Goal: Task Accomplishment & Management: Manage account settings

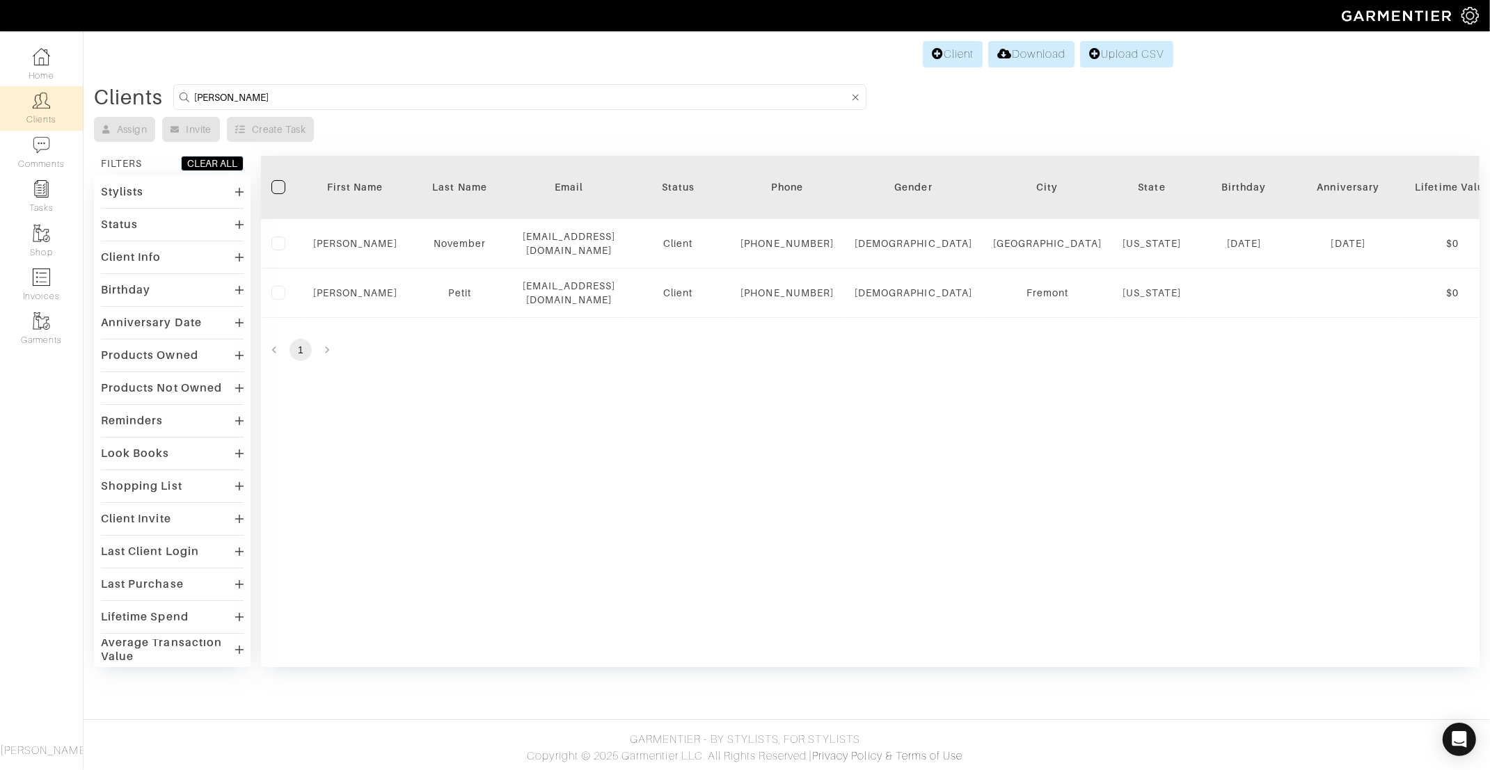
drag, startPoint x: 144, startPoint y: 92, endPoint x: 87, endPoint y: 92, distance: 57.1
click at [87, 92] on div "Clients [PERSON_NAME] Assign Invite Create Task FILTERS CLEAR ALL Stylists [PER…" at bounding box center [787, 375] width 1406 height 583
type input "[PERSON_NAME]"
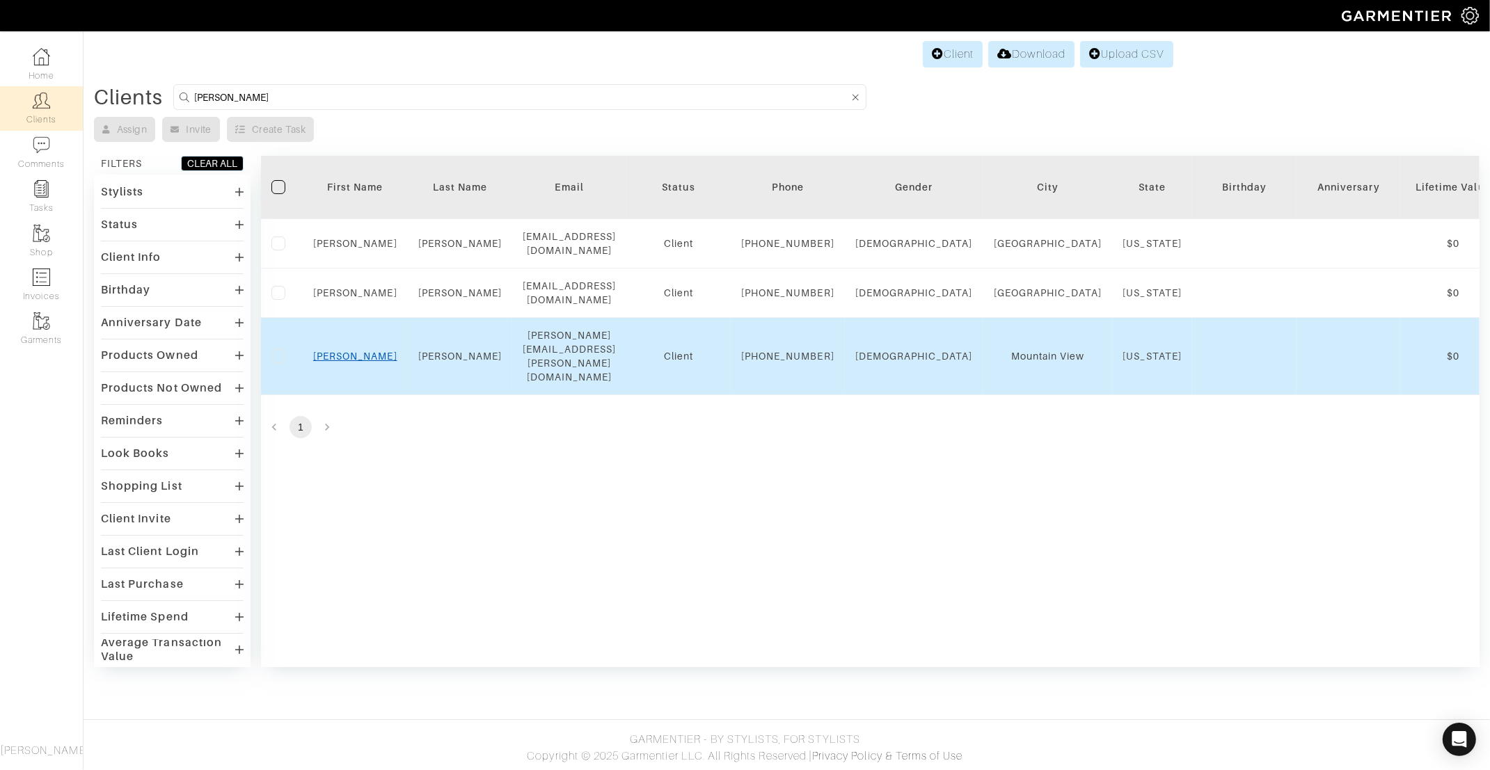
click at [356, 362] on link "[PERSON_NAME]" at bounding box center [355, 356] width 84 height 11
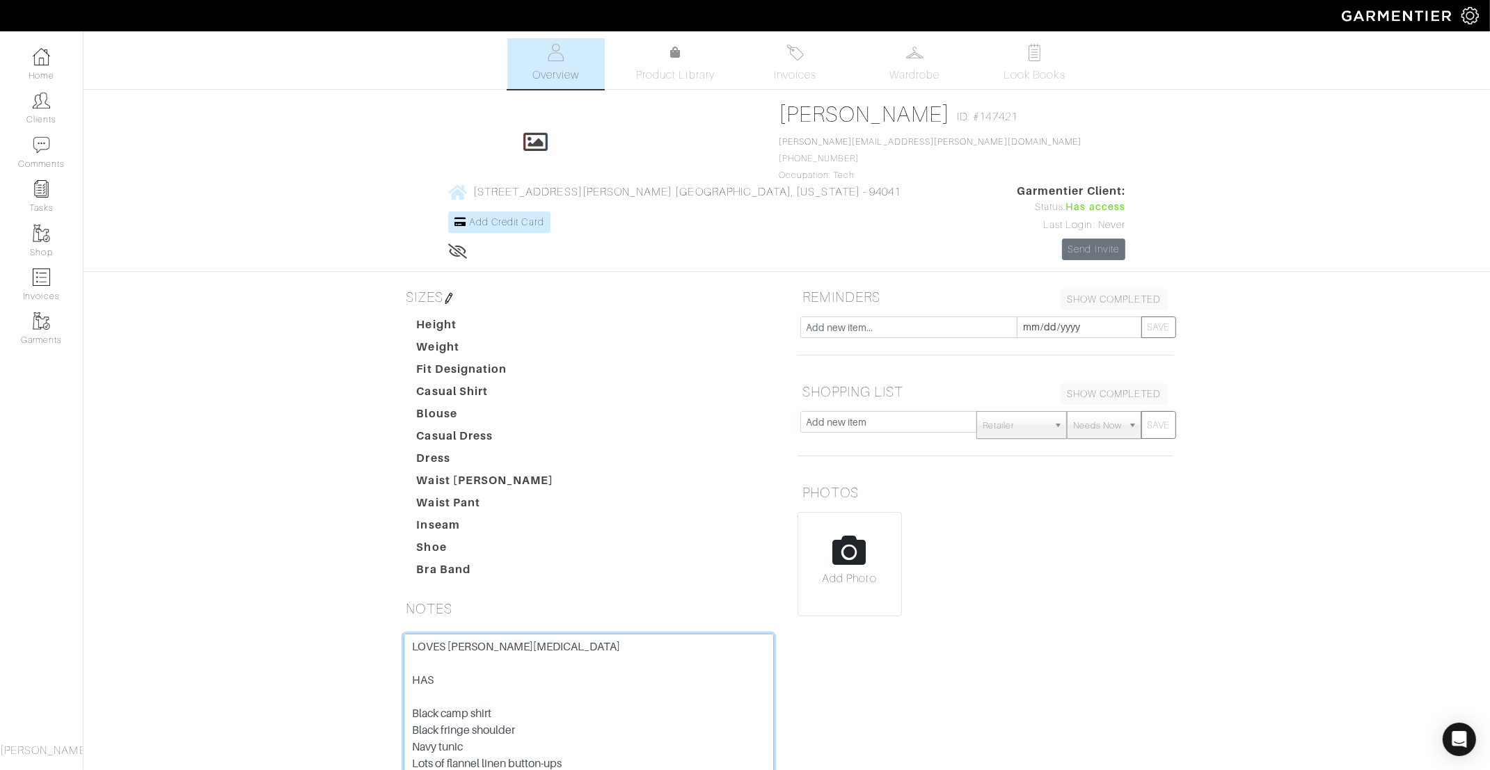
click at [411, 634] on textarea "LOVES [PERSON_NAME][MEDICAL_DATA] HAS Black camp shirt Black fringe shoulder Na…" at bounding box center [589, 722] width 370 height 177
click at [438, 634] on textarea "LOVES [PERSON_NAME][MEDICAL_DATA] HAS Black camp shirt Black fringe shoulder Na…" at bounding box center [589, 722] width 370 height 177
click at [497, 669] on textarea "LOVES [PERSON_NAME][MEDICAL_DATA] HAS Black camp shirt Black fringe shoulder Na…" at bounding box center [589, 722] width 370 height 177
click at [460, 706] on textarea "LOVES [PERSON_NAME][MEDICAL_DATA] HAS Black camp shirt Black fringe shoulder Na…" at bounding box center [589, 722] width 370 height 177
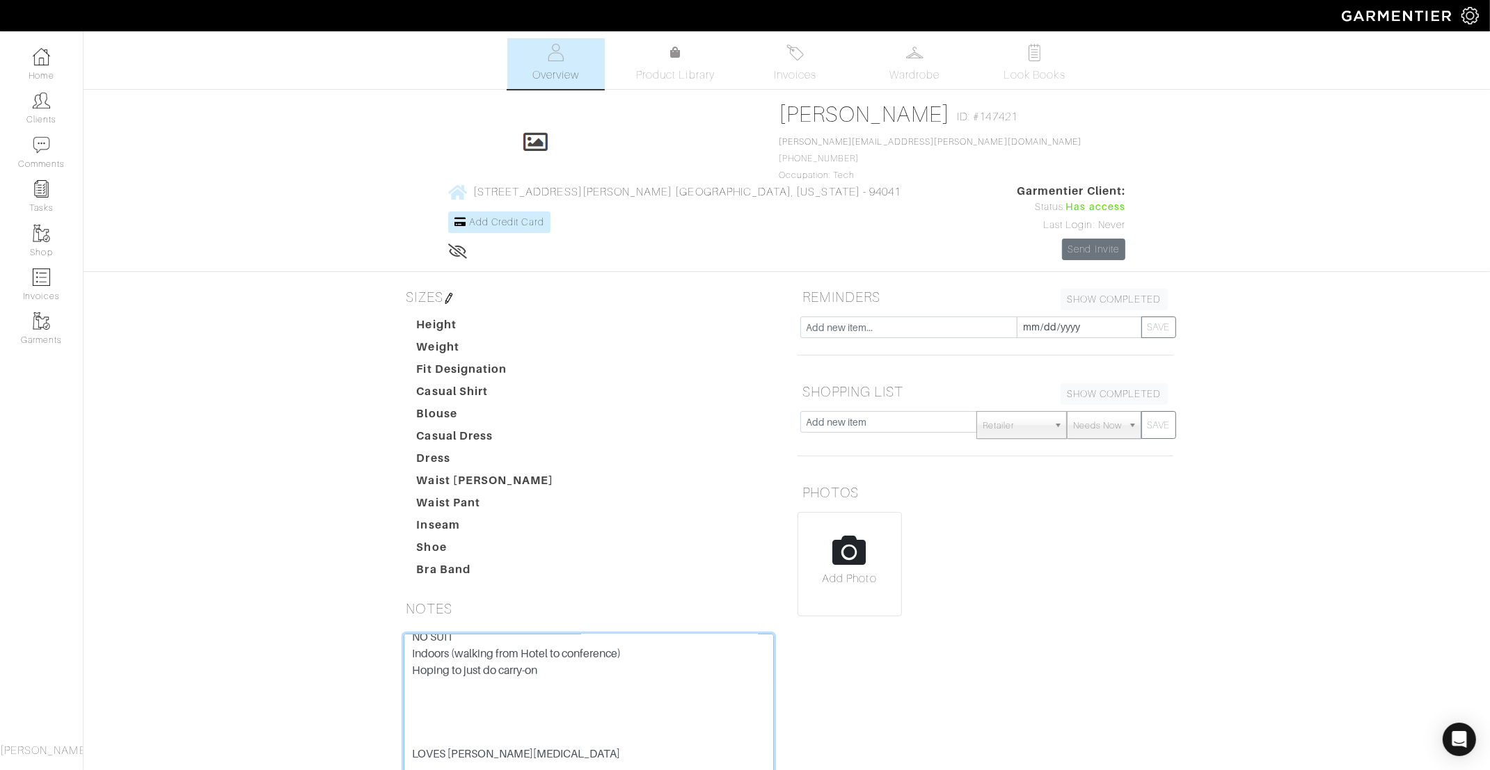
click at [436, 634] on textarea "LOVES [PERSON_NAME][MEDICAL_DATA] HAS Black camp shirt Black fringe shoulder Na…" at bounding box center [589, 722] width 370 height 177
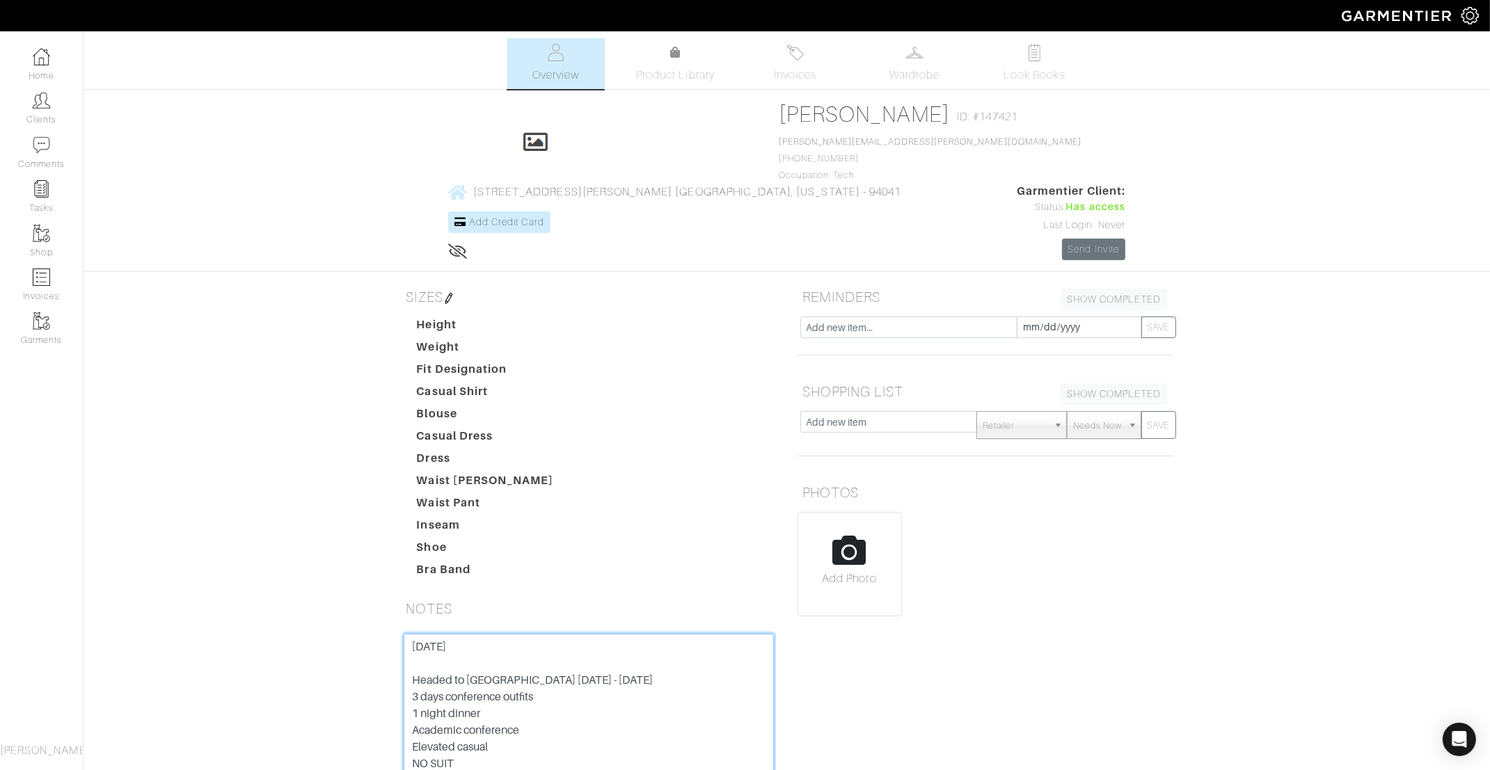
type textarea "[DATE] Headed to [GEOGRAPHIC_DATA] [DATE] - [DATE] 3 days conference outfits 1 …"
click at [921, 411] on input "text" at bounding box center [888, 422] width 177 height 22
type input "Navy pant ([PERSON_NAME])"
click at [1159, 411] on button "SAVE" at bounding box center [1158, 425] width 35 height 28
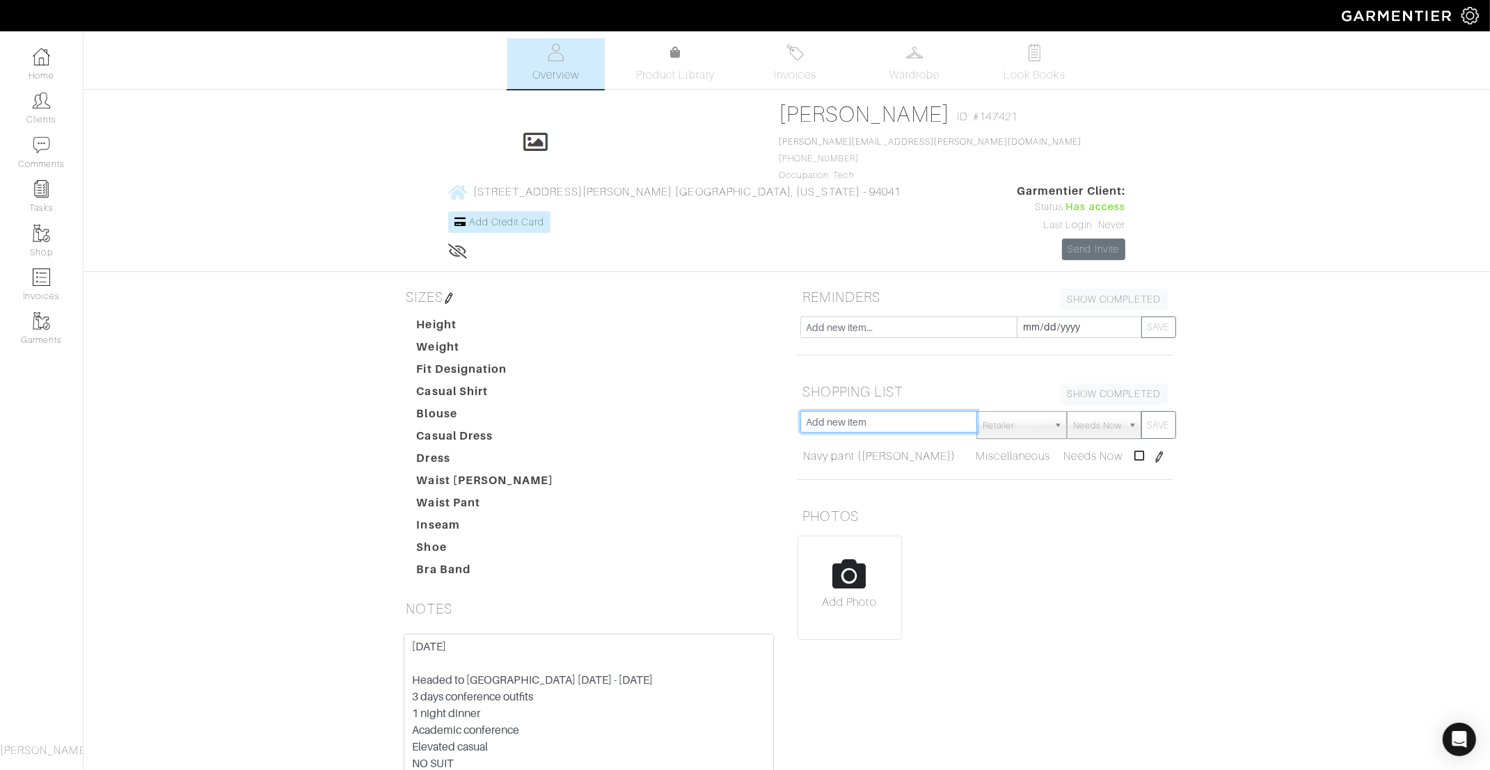
click at [827, 411] on input "text" at bounding box center [888, 422] width 177 height 22
type input "Black trouser Crepe (La Ligne)"
click at [1162, 411] on button "SAVE" at bounding box center [1158, 425] width 35 height 28
click at [893, 411] on input "text" at bounding box center [888, 422] width 177 height 22
type input "LouLous De Saison Sweaters"
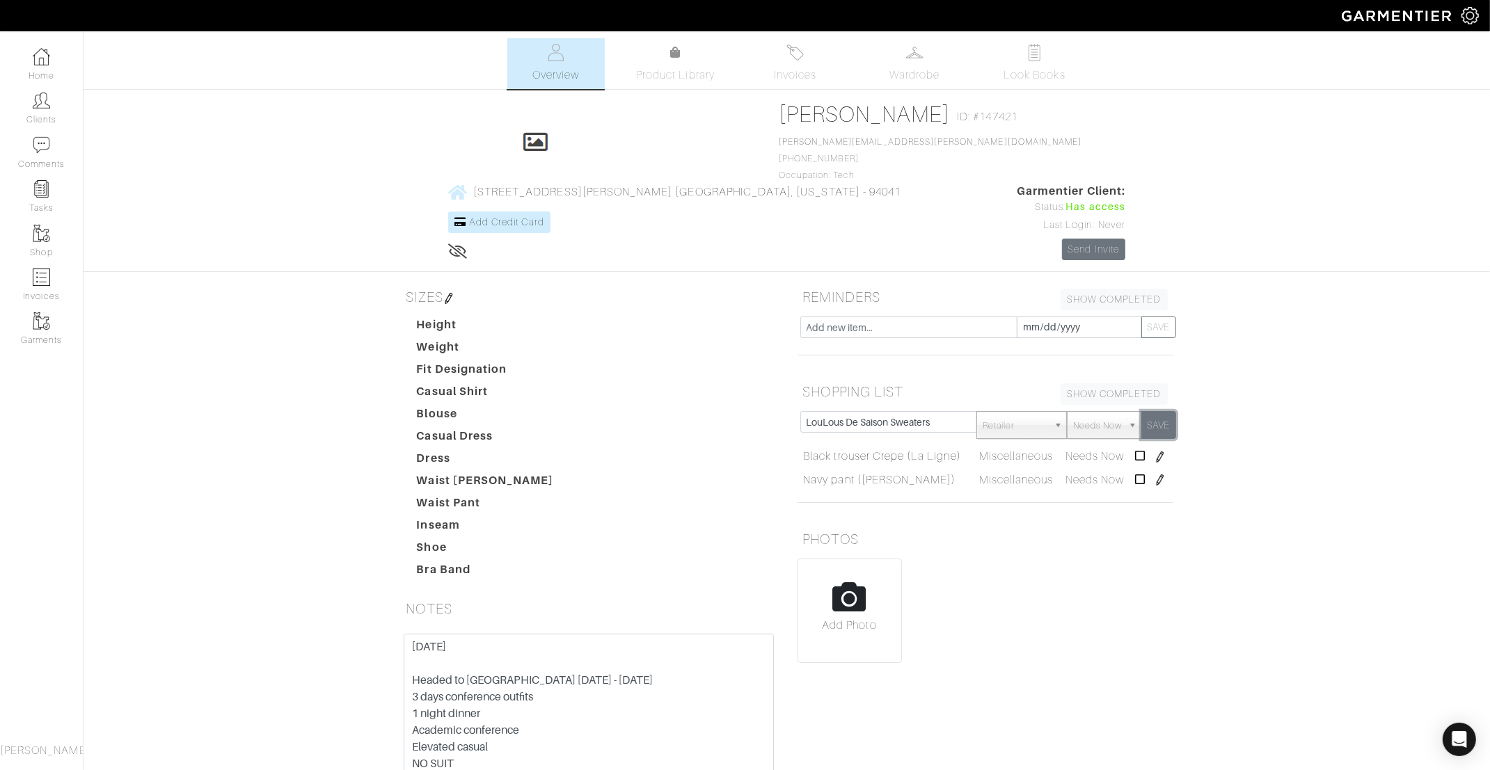
click at [1152, 411] on button "SAVE" at bounding box center [1158, 425] width 35 height 28
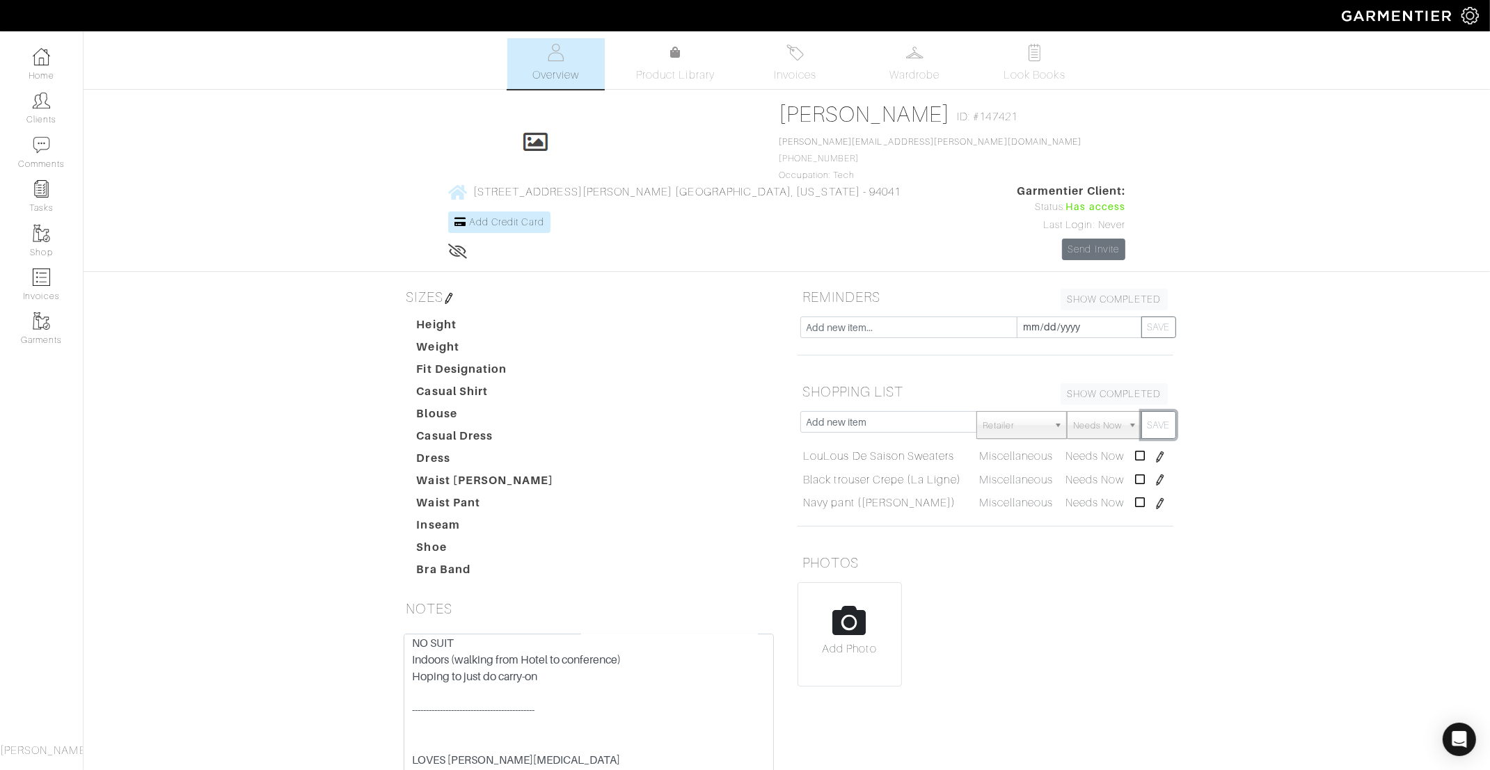
scroll to position [120, 0]
click at [575, 634] on textarea "LOVES [PERSON_NAME][MEDICAL_DATA] HAS Black camp shirt Black fringe shoulder Na…" at bounding box center [589, 722] width 370 height 177
type textarea "[DATE] Headed to [GEOGRAPHIC_DATA] [DATE] - [DATE] 3 days conference outfits 1 …"
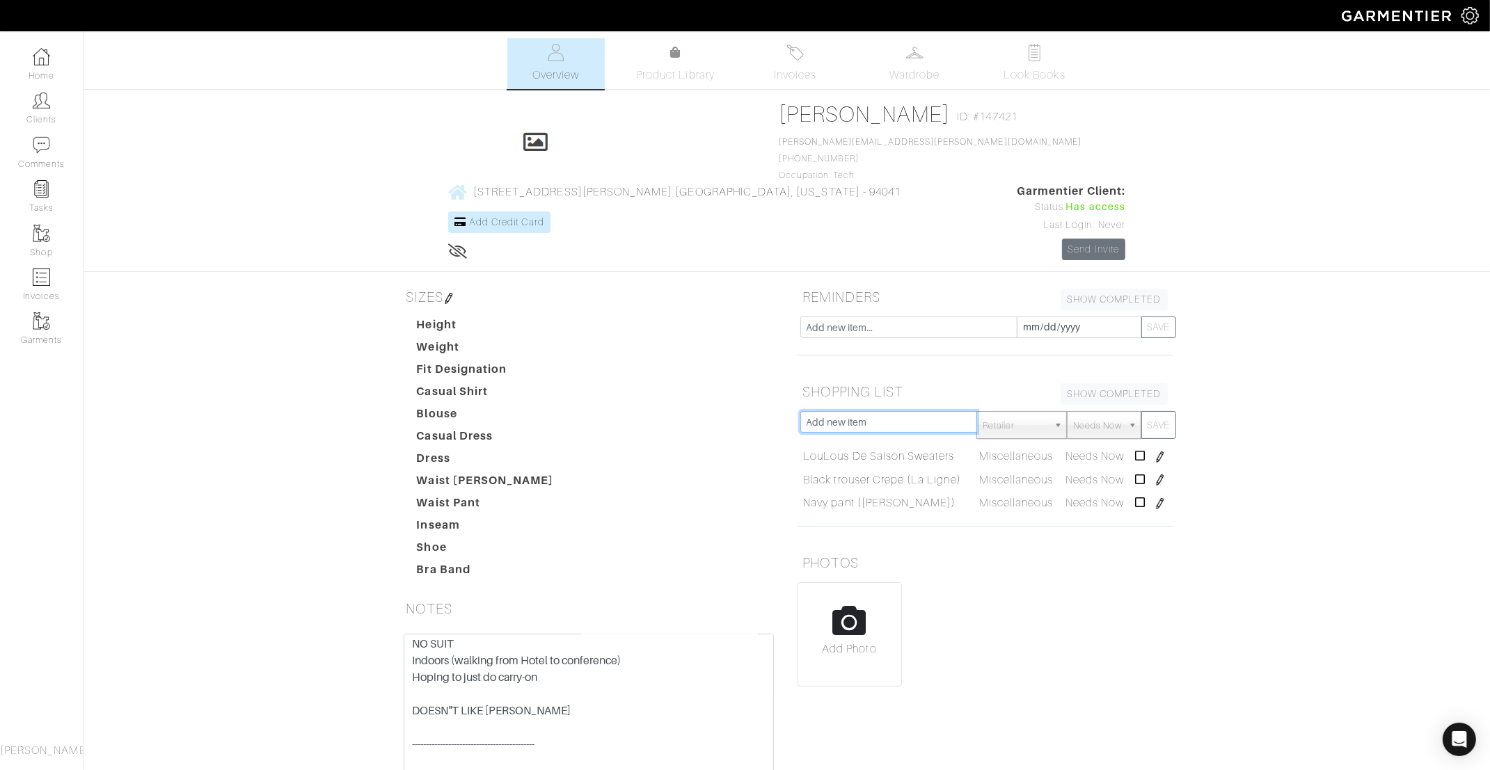
click at [834, 411] on input "text" at bounding box center [888, 422] width 177 height 22
type input "White leather sneaker"
click at [1155, 411] on button "SAVE" at bounding box center [1158, 425] width 35 height 28
click at [825, 411] on div "Retailer - 032c 1017 ALYX 9SM 111SKIN 11 by [PERSON_NAME] 11 [PERSON_NAME] 12 S…" at bounding box center [988, 425] width 376 height 28
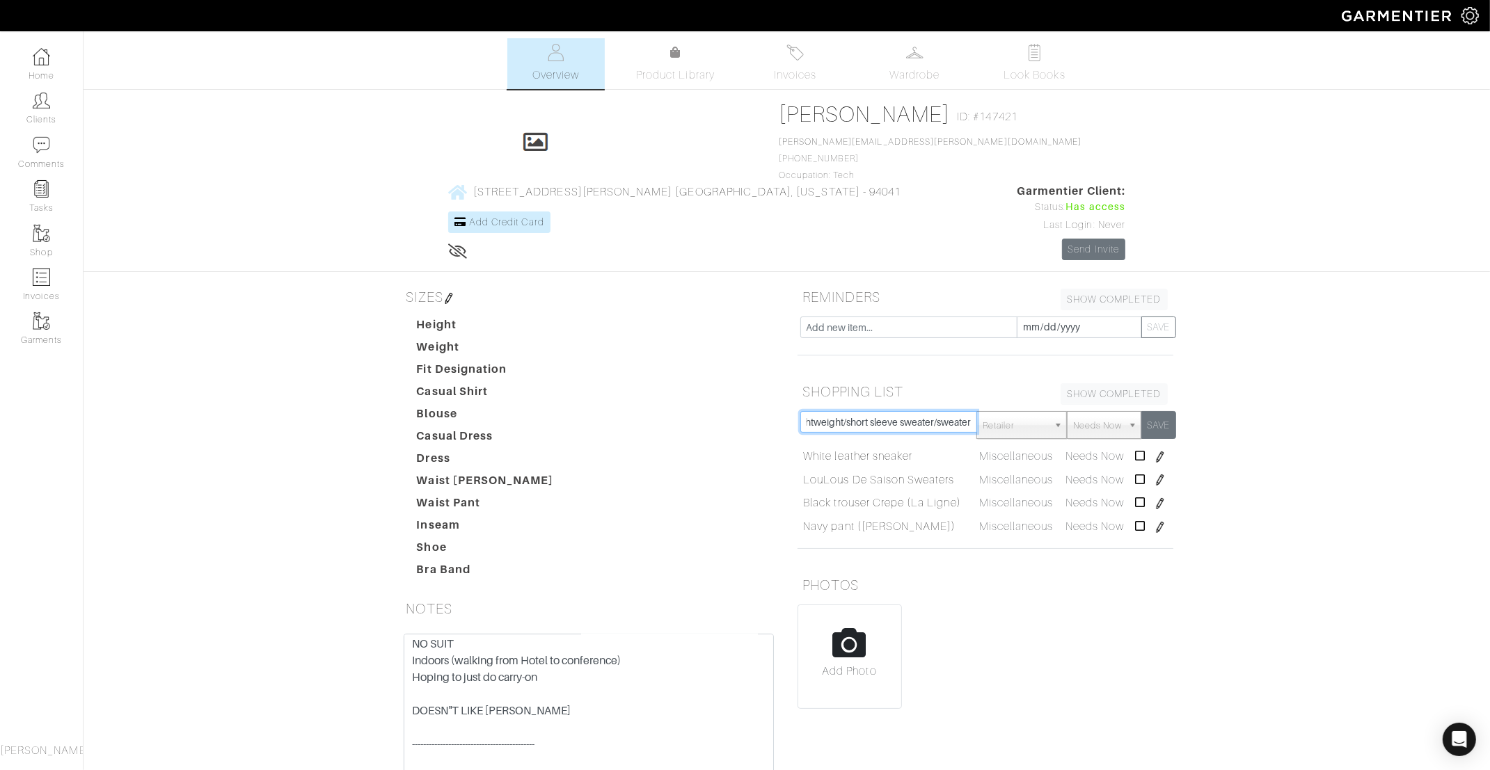
type input "Cream lightweight/short sleeve sweater/sweater"
click at [1175, 411] on button "SAVE" at bounding box center [1158, 425] width 35 height 28
click at [860, 411] on input "text" at bounding box center [888, 422] width 177 height 22
type input "V-neck vest"
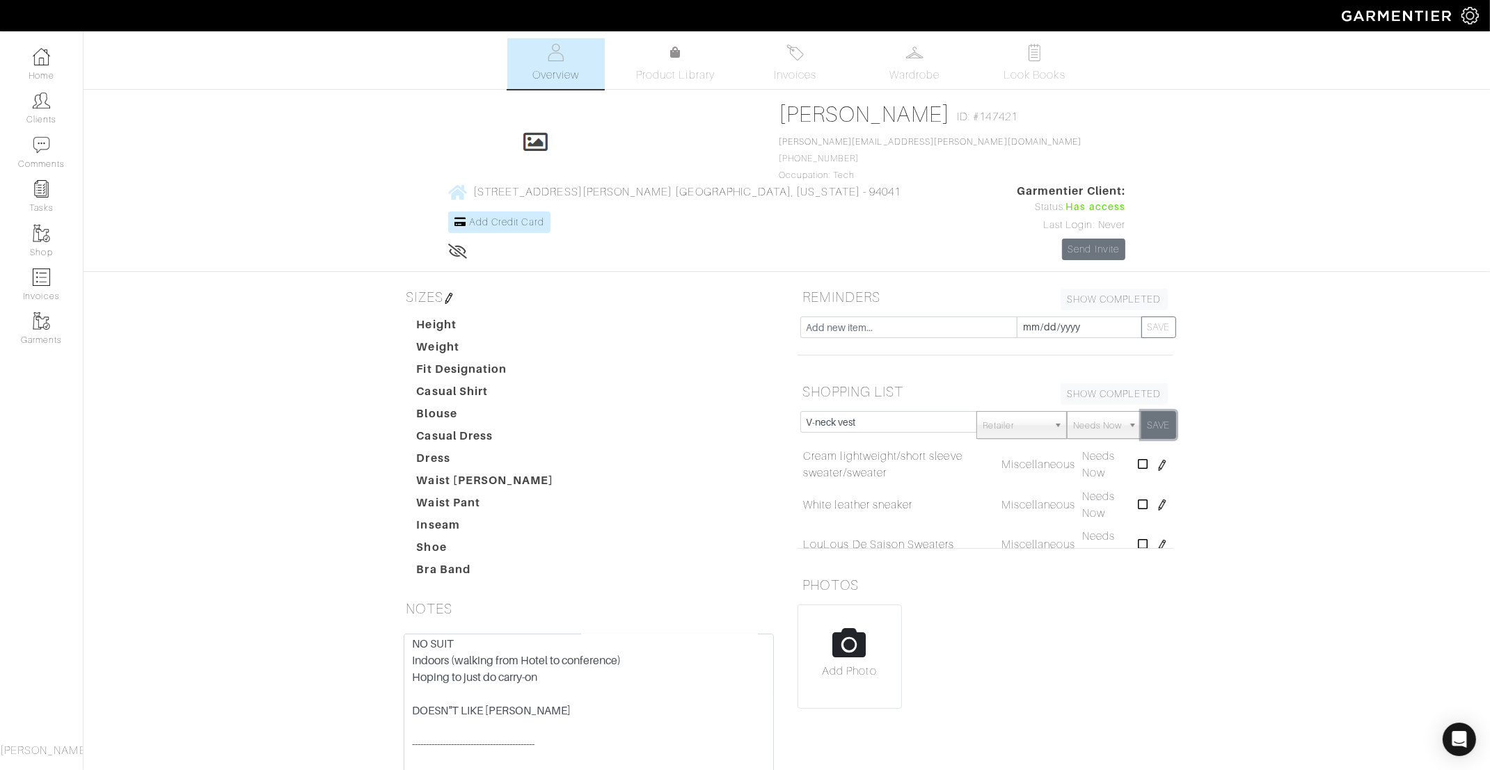
click at [1165, 411] on button "SAVE" at bounding box center [1158, 425] width 35 height 28
click at [839, 411] on input "text" at bounding box center [888, 422] width 177 height 22
type input "White tee"
click at [1159, 411] on button "SAVE" at bounding box center [1158, 425] width 35 height 28
click at [903, 411] on input "text" at bounding box center [888, 422] width 177 height 22
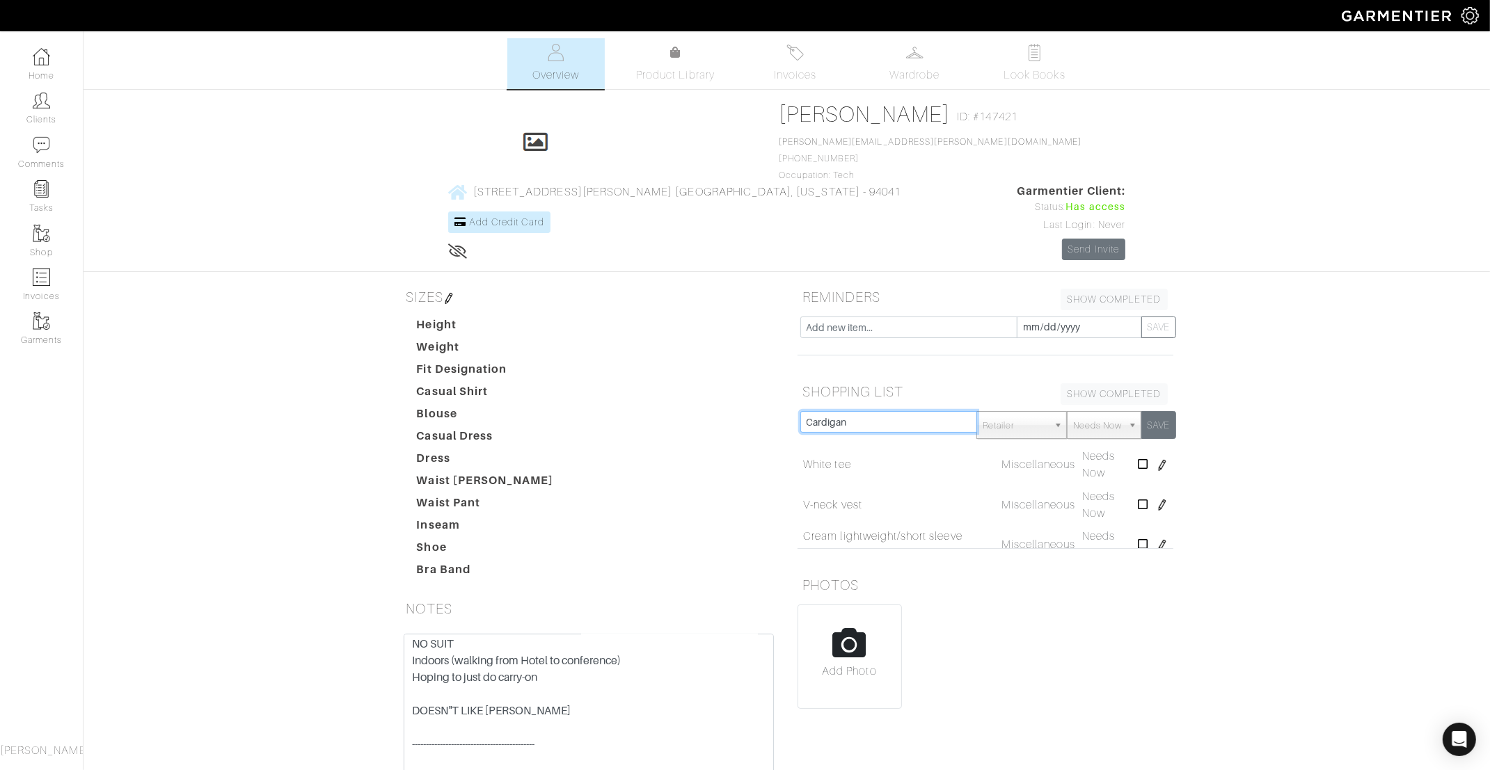
type input "Cardigan"
click at [1169, 411] on button "SAVE" at bounding box center [1158, 425] width 35 height 28
click at [820, 411] on input "text" at bounding box center [888, 422] width 177 height 22
type input "Barrel pant"
click at [1161, 411] on button "SAVE" at bounding box center [1158, 425] width 35 height 28
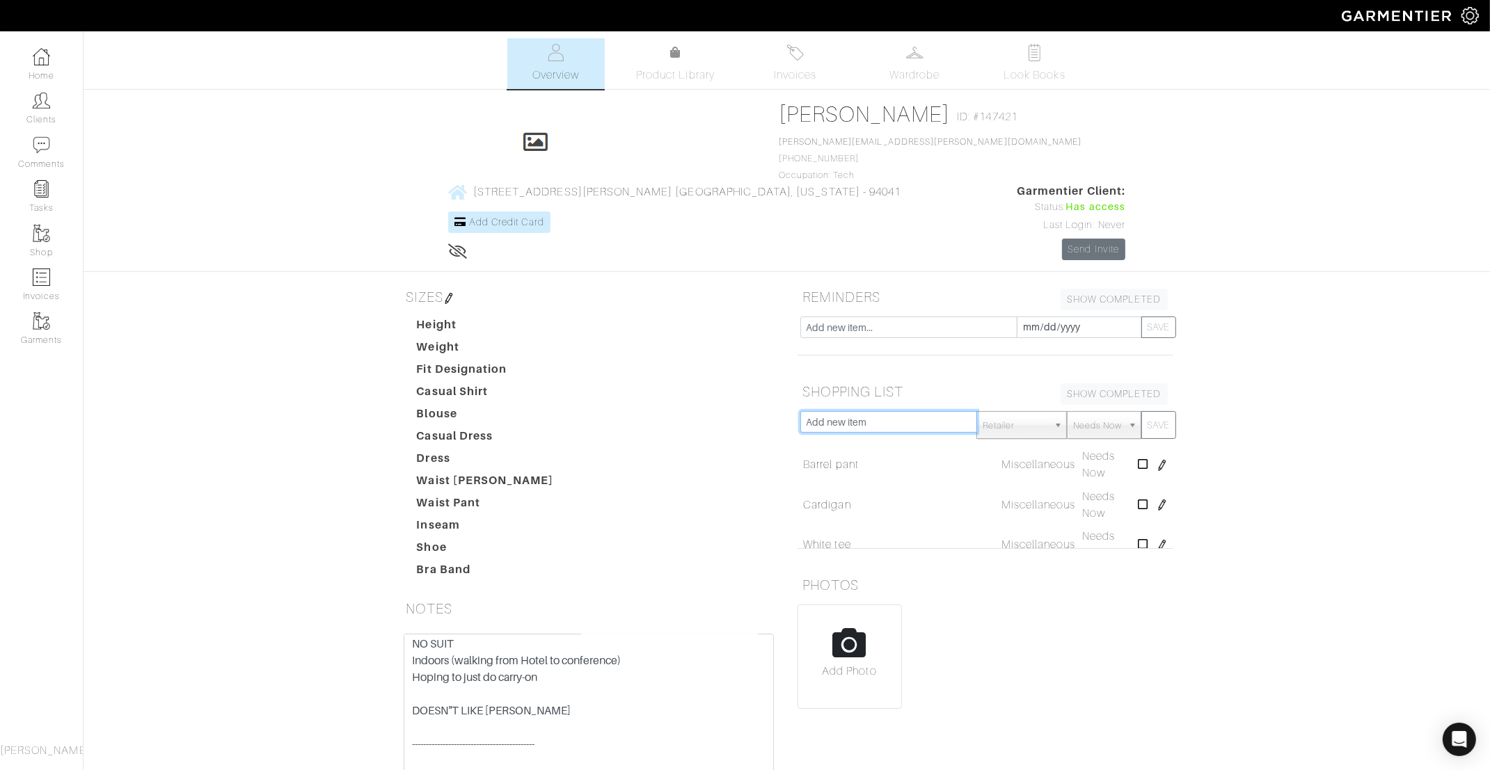
click at [951, 411] on input "text" at bounding box center [888, 422] width 177 height 22
type input "Travel work-dress"
click at [1157, 411] on button "SAVE" at bounding box center [1158, 425] width 35 height 28
click at [941, 411] on input "text" at bounding box center [888, 422] width 177 height 22
type input "Work bag"
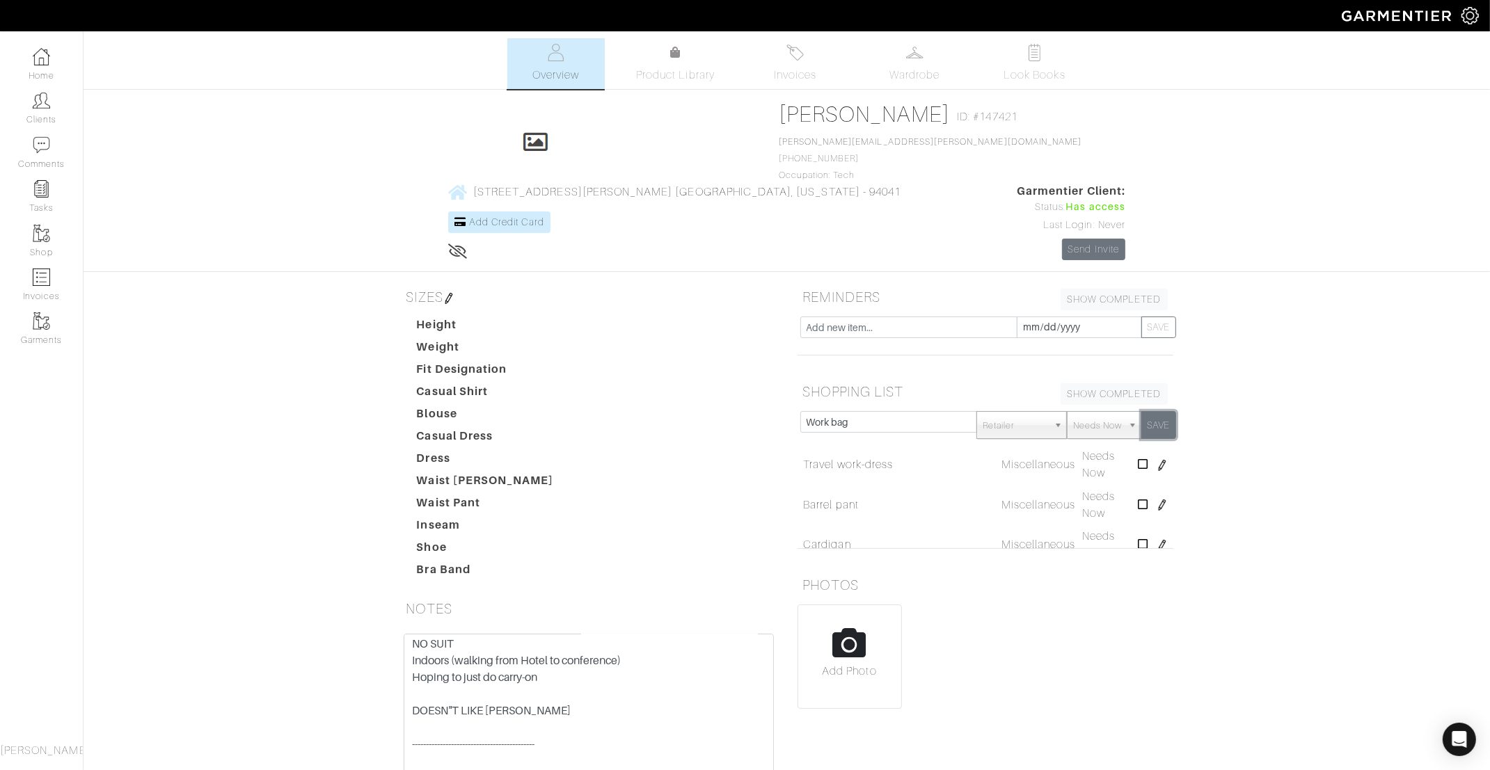
click at [1159, 411] on button "SAVE" at bounding box center [1158, 425] width 35 height 28
click at [861, 411] on input "text" at bounding box center [888, 422] width 177 height 22
type input "Belt bag"
click at [1147, 411] on button "SAVE" at bounding box center [1158, 425] width 35 height 28
click at [862, 411] on div "Retailer - 032c 1017 ALYX 9SM 111SKIN 11 by [PERSON_NAME] 11 [PERSON_NAME] 12 S…" at bounding box center [985, 482] width 397 height 143
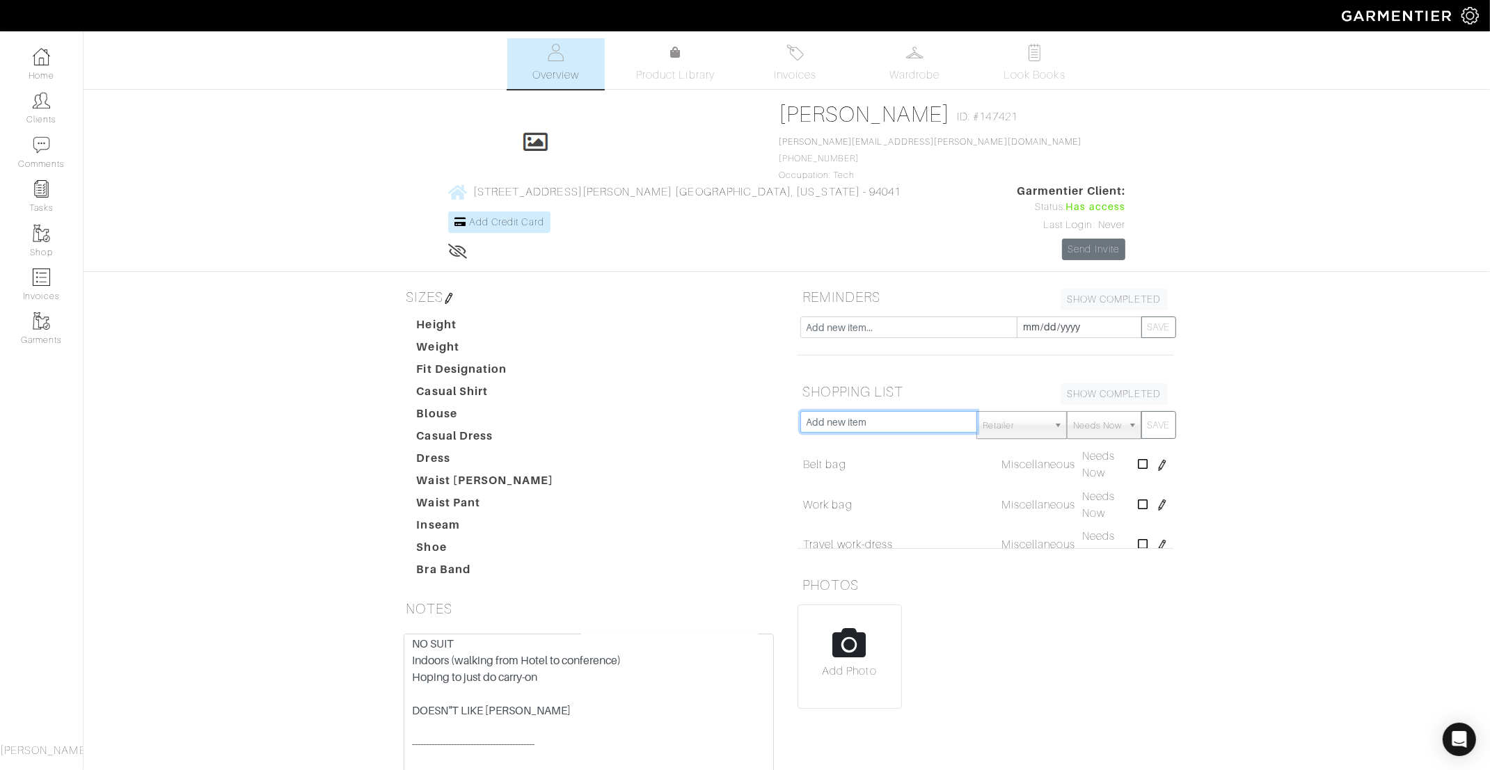
click at [862, 411] on input "text" at bounding box center [888, 422] width 177 height 22
type input "Silk PJ set"
click at [1166, 411] on button "SAVE" at bounding box center [1158, 425] width 35 height 28
click at [820, 411] on input "text" at bounding box center [888, 422] width 177 height 22
type input "Loungewear"
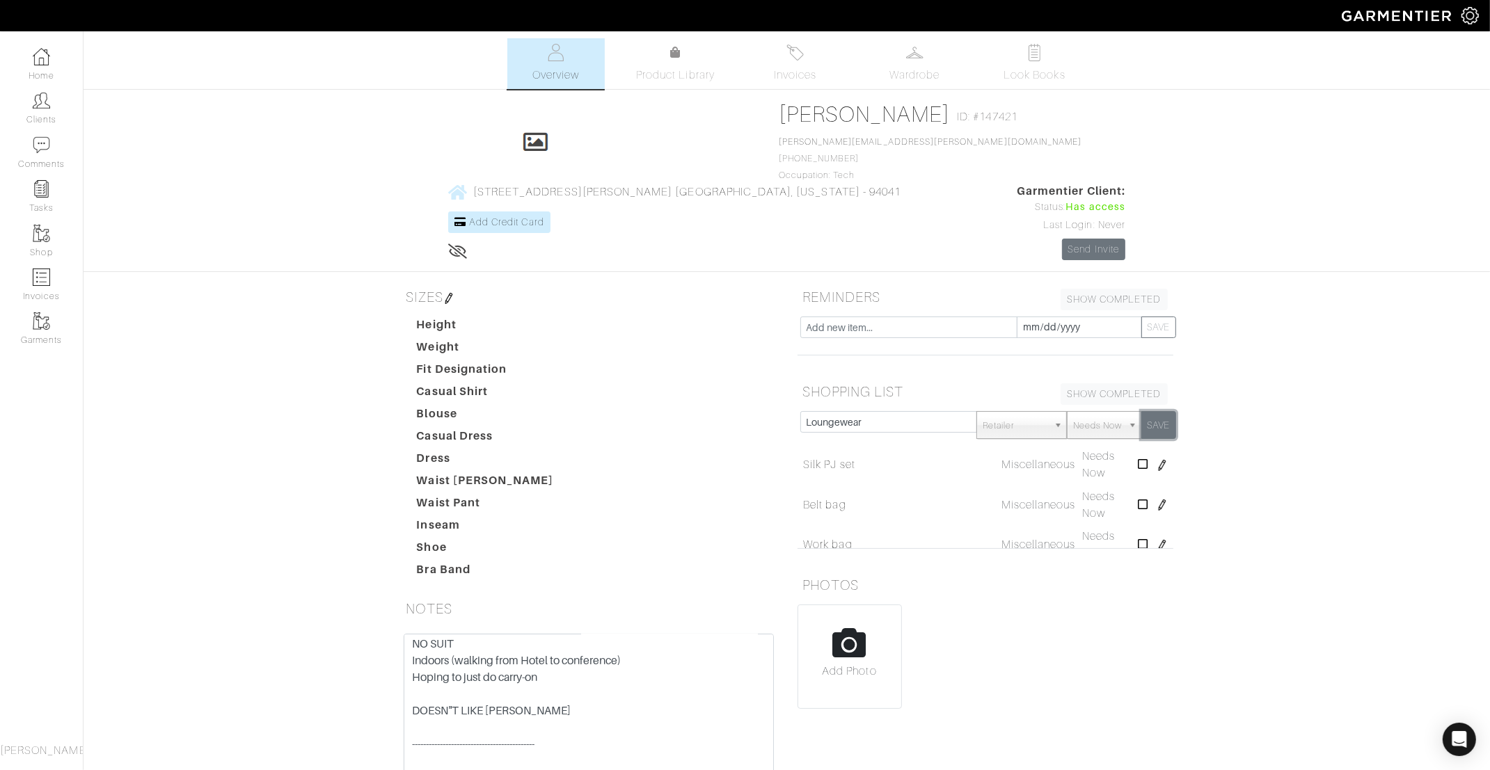
click at [1163, 411] on button "SAVE" at bounding box center [1158, 425] width 35 height 28
click at [855, 378] on div "SHOPPING LIST SHOW COMPLETED SHOW INCOMPLETE" at bounding box center [985, 394] width 397 height 33
click at [855, 411] on input "text" at bounding box center [888, 422] width 177 height 22
type input ""House dress""
click at [1166, 411] on button "SAVE" at bounding box center [1158, 425] width 35 height 28
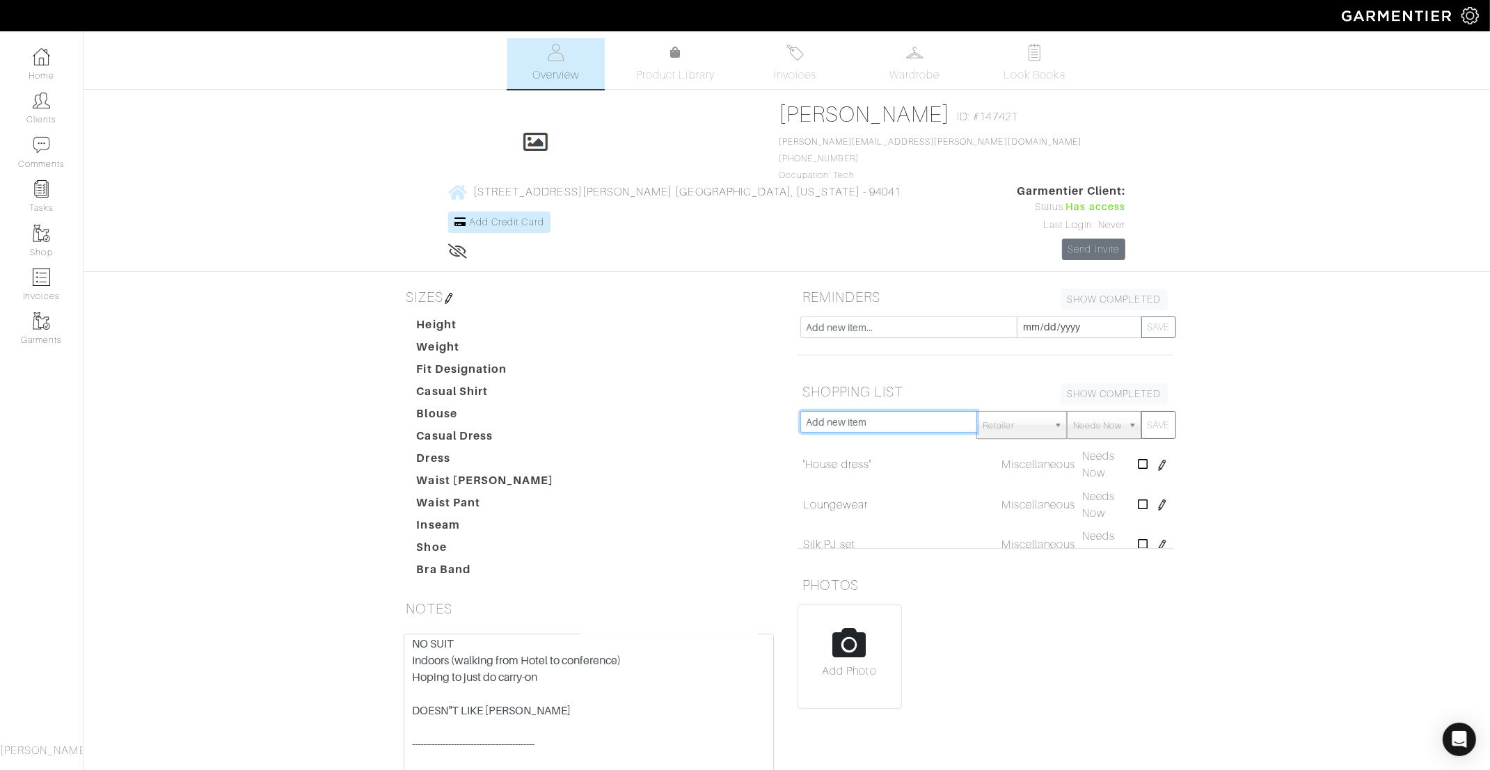
click at [893, 411] on input "text" at bounding box center [888, 422] width 177 height 22
type input "Tops that won't wrinkle"
click at [1156, 411] on button "SAVE" at bounding box center [1158, 425] width 35 height 28
